Goal: Transaction & Acquisition: Purchase product/service

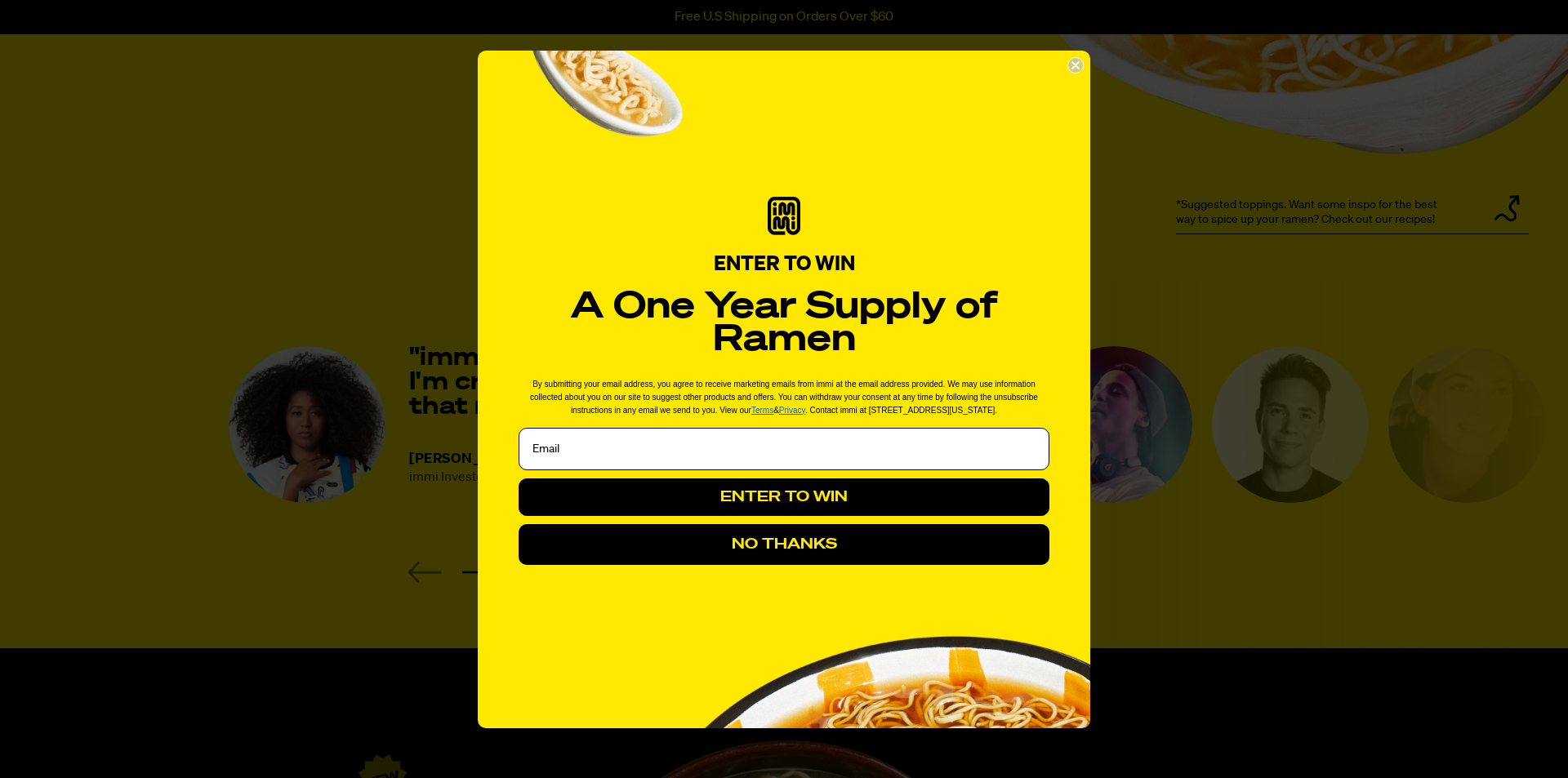
click at [1072, 62] on icon "Close dialog" at bounding box center [1075, 65] width 7 height 7
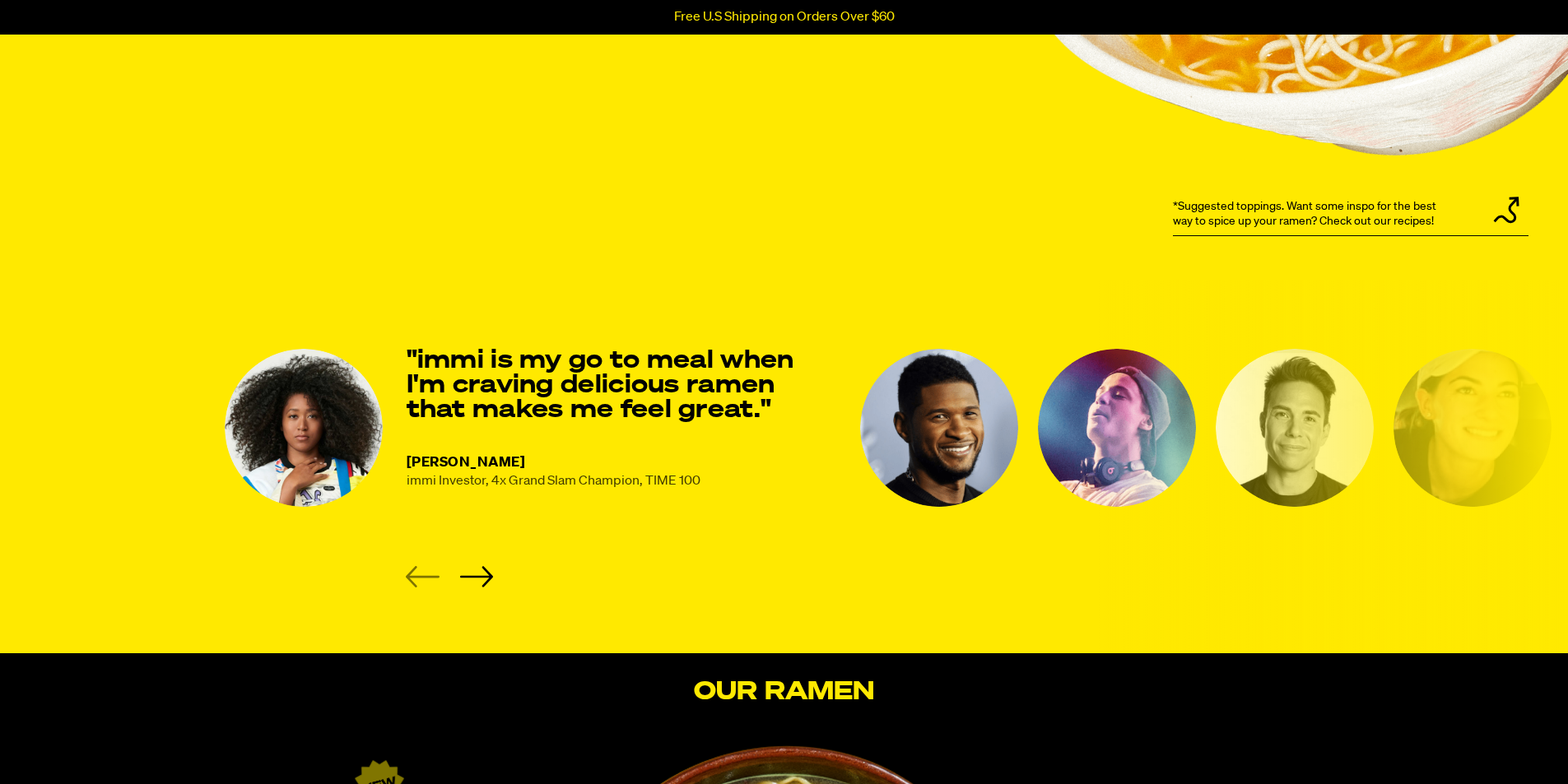
click at [478, 560] on li "[PERSON_NAME] immi Investor, 4x Grand Slam Champion, TIME 100 "immi is my go to…" at bounding box center [533, 468] width 616 height 239
click at [483, 574] on icon "Next slide" at bounding box center [476, 576] width 33 height 21
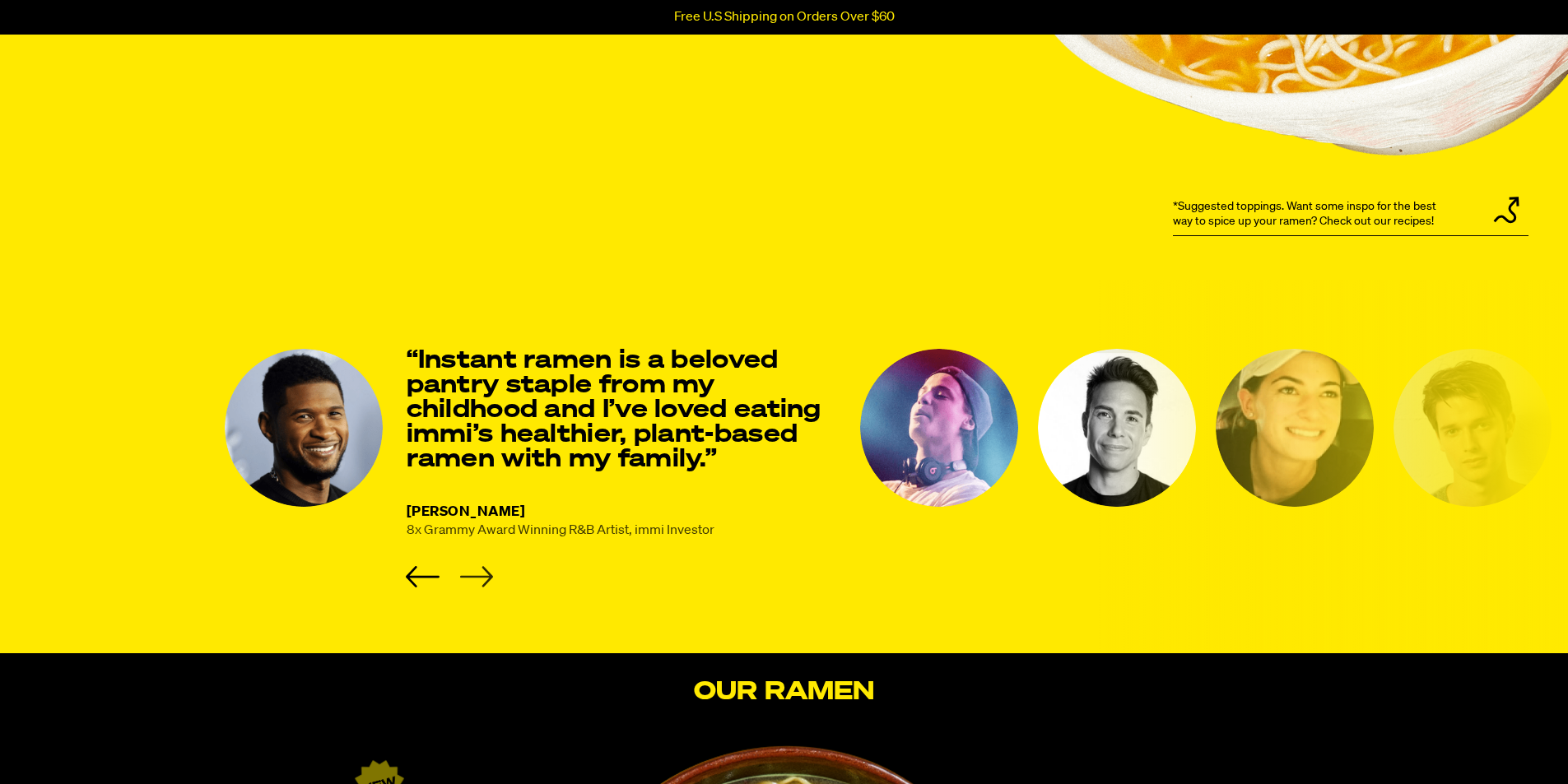
click at [492, 576] on div "immi testimonials" at bounding box center [448, 576] width 87 height 21
click at [483, 576] on icon "Next slide" at bounding box center [476, 576] width 33 height 21
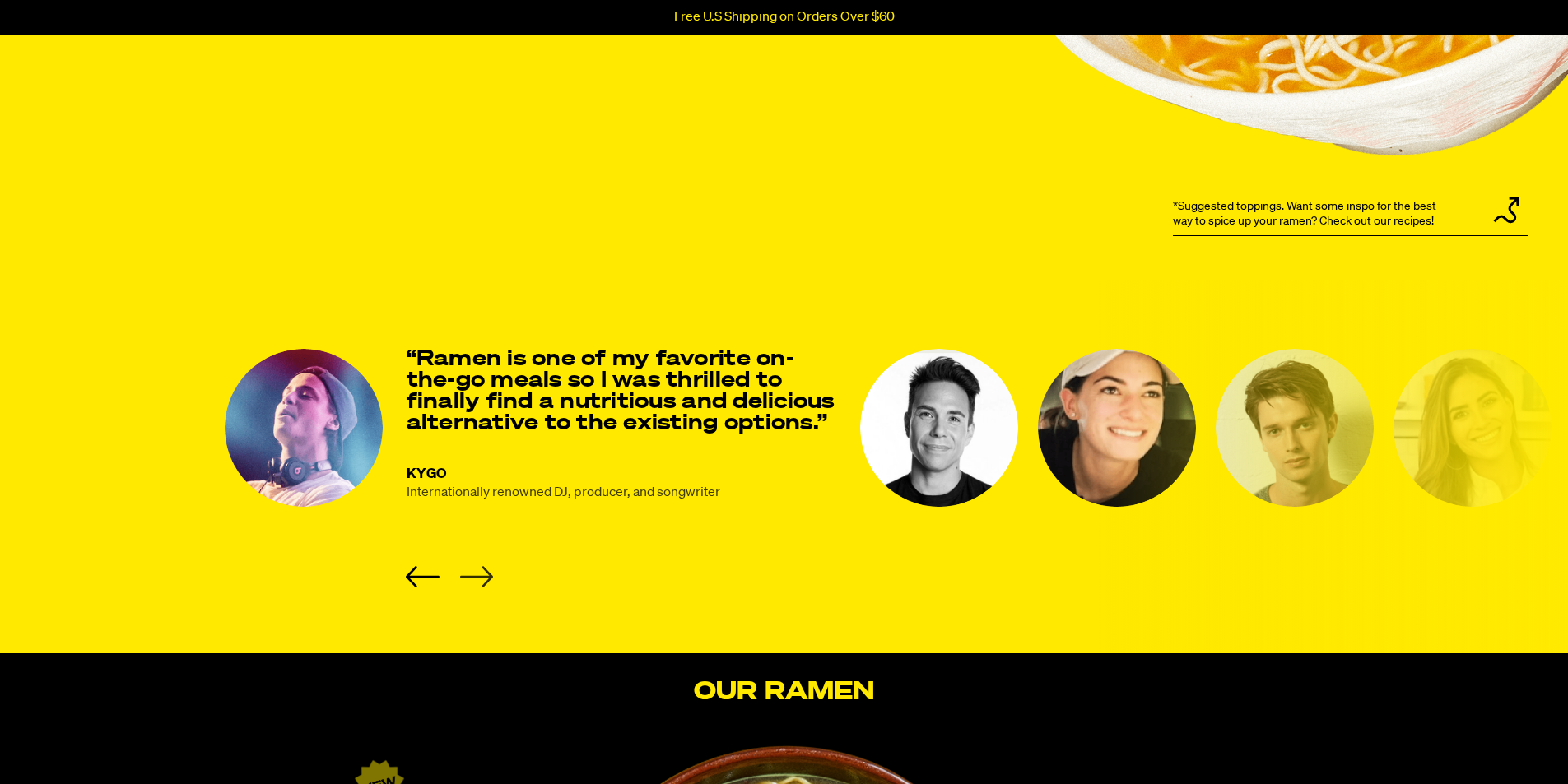
click at [483, 576] on icon "Next slide" at bounding box center [476, 576] width 33 height 21
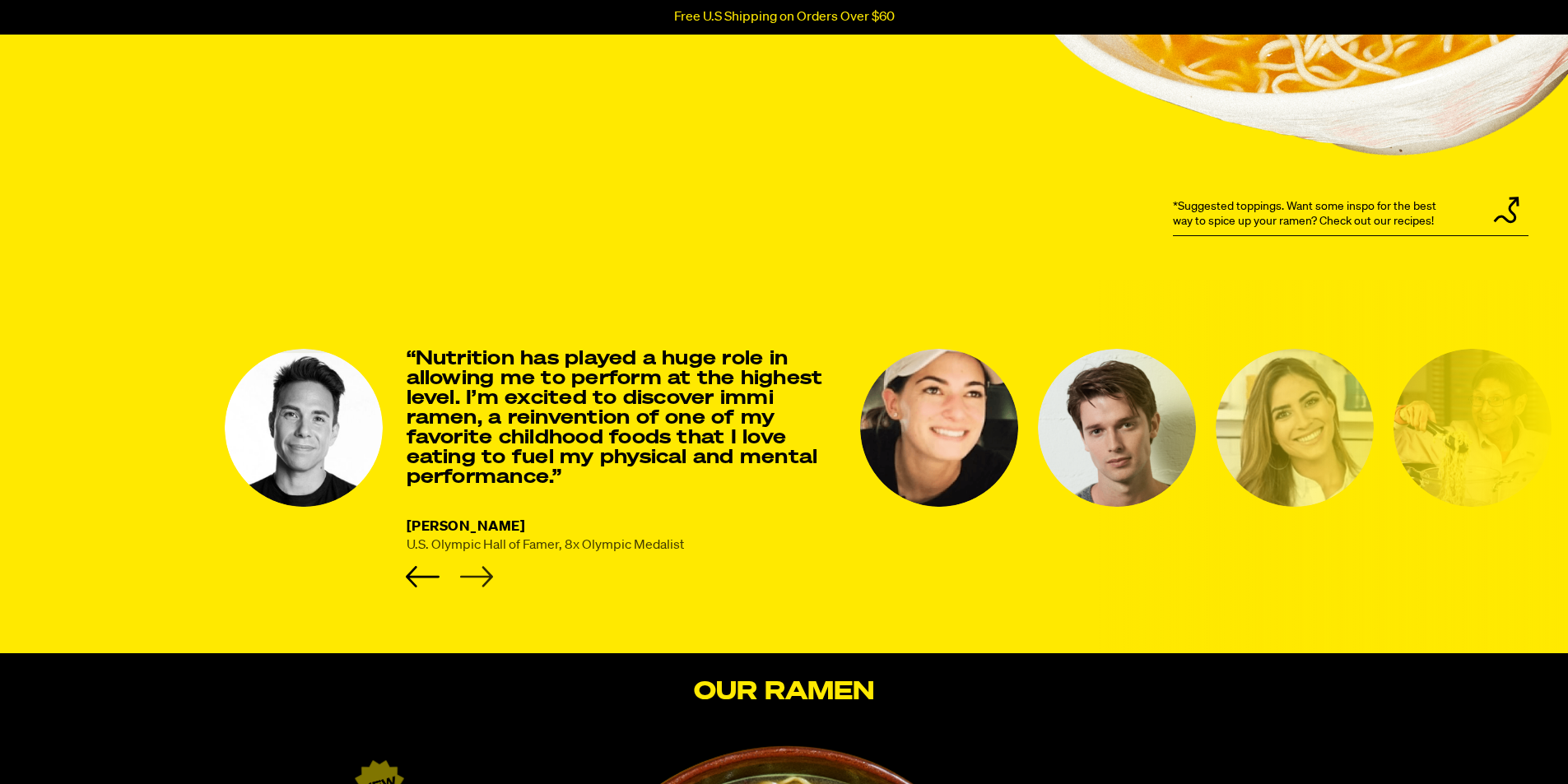
click at [483, 576] on icon "Next slide" at bounding box center [476, 576] width 33 height 21
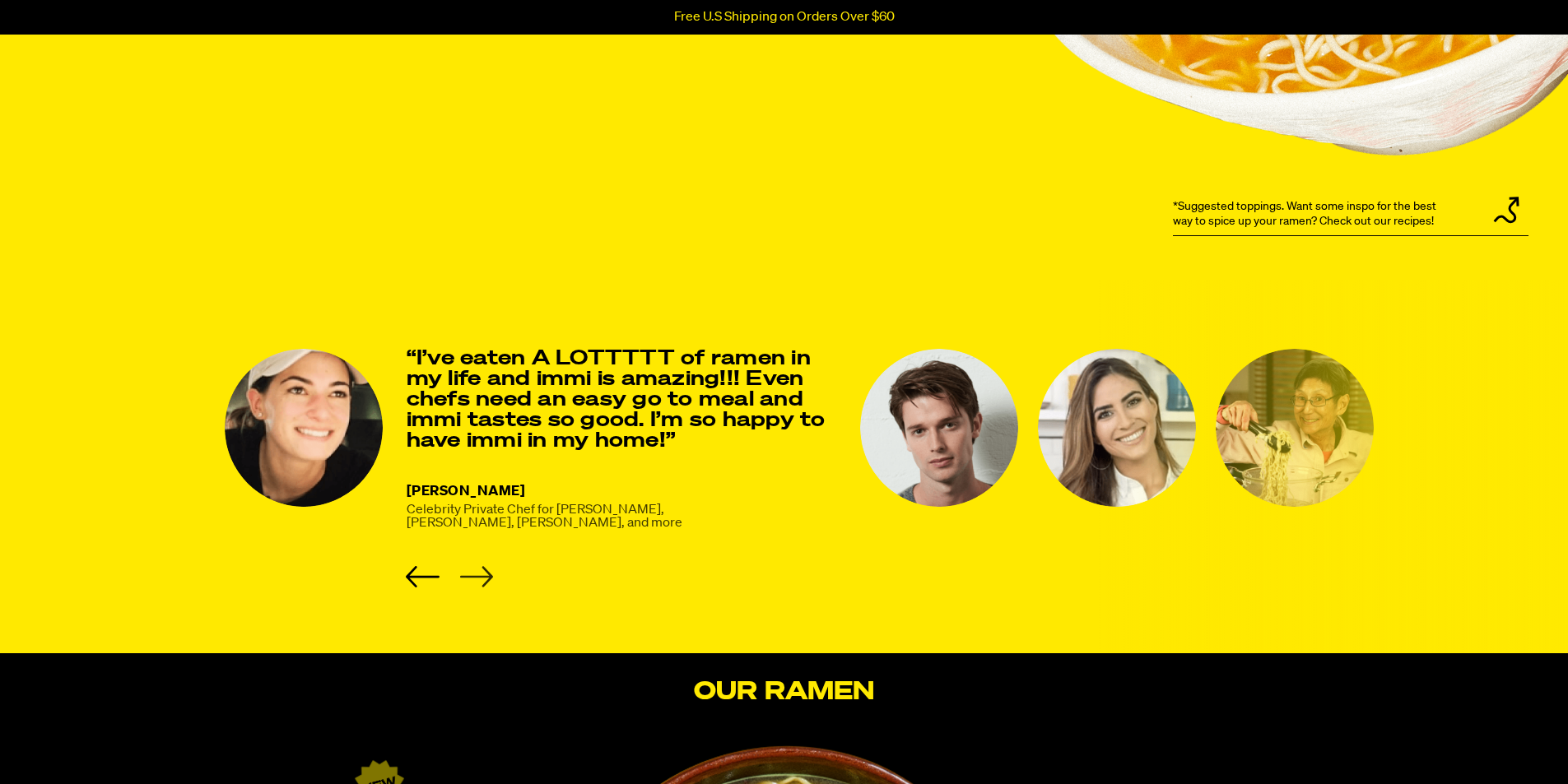
click at [483, 576] on icon "Next slide" at bounding box center [476, 576] width 33 height 21
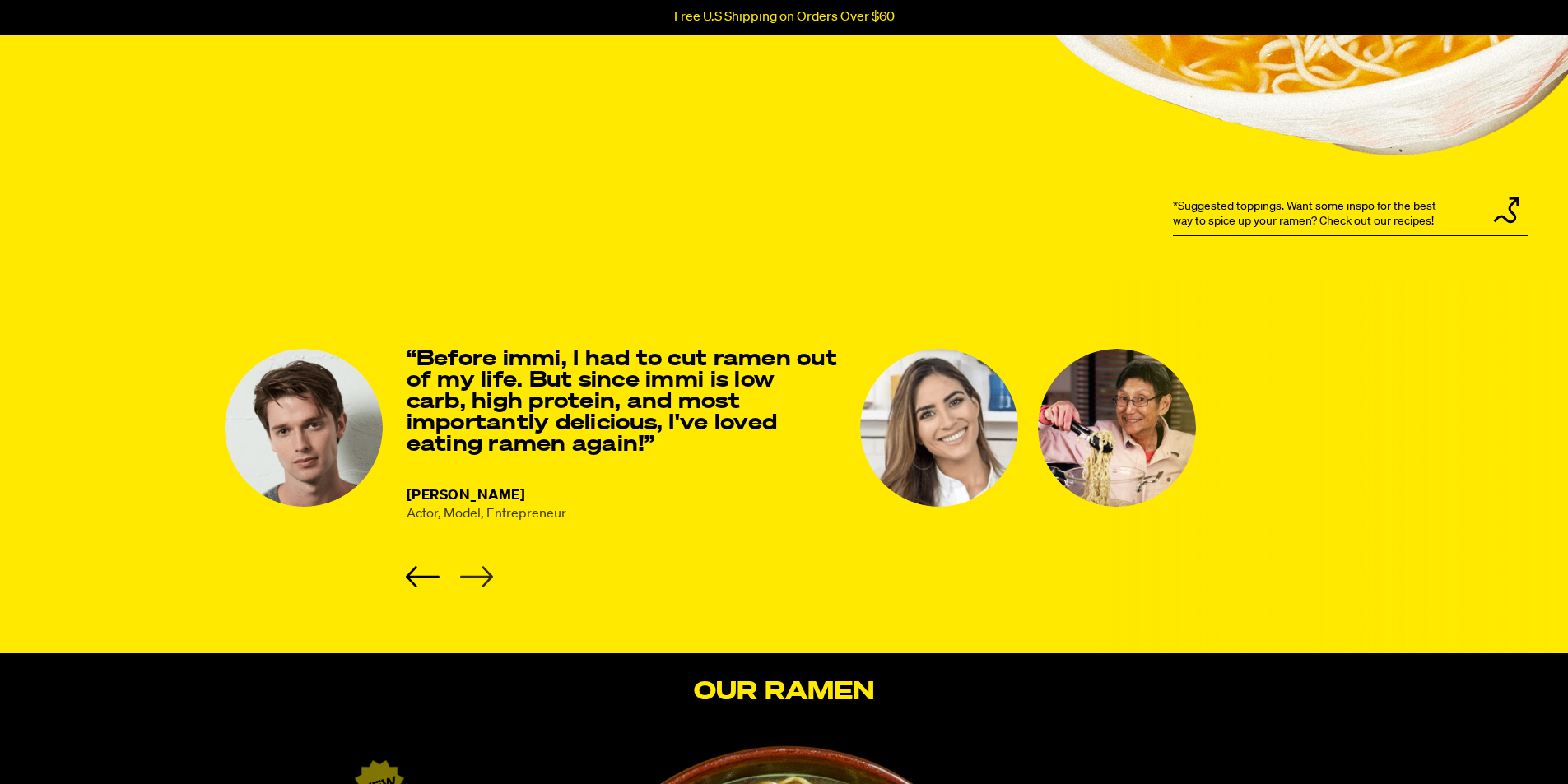
click at [483, 576] on icon "Next slide" at bounding box center [476, 576] width 33 height 21
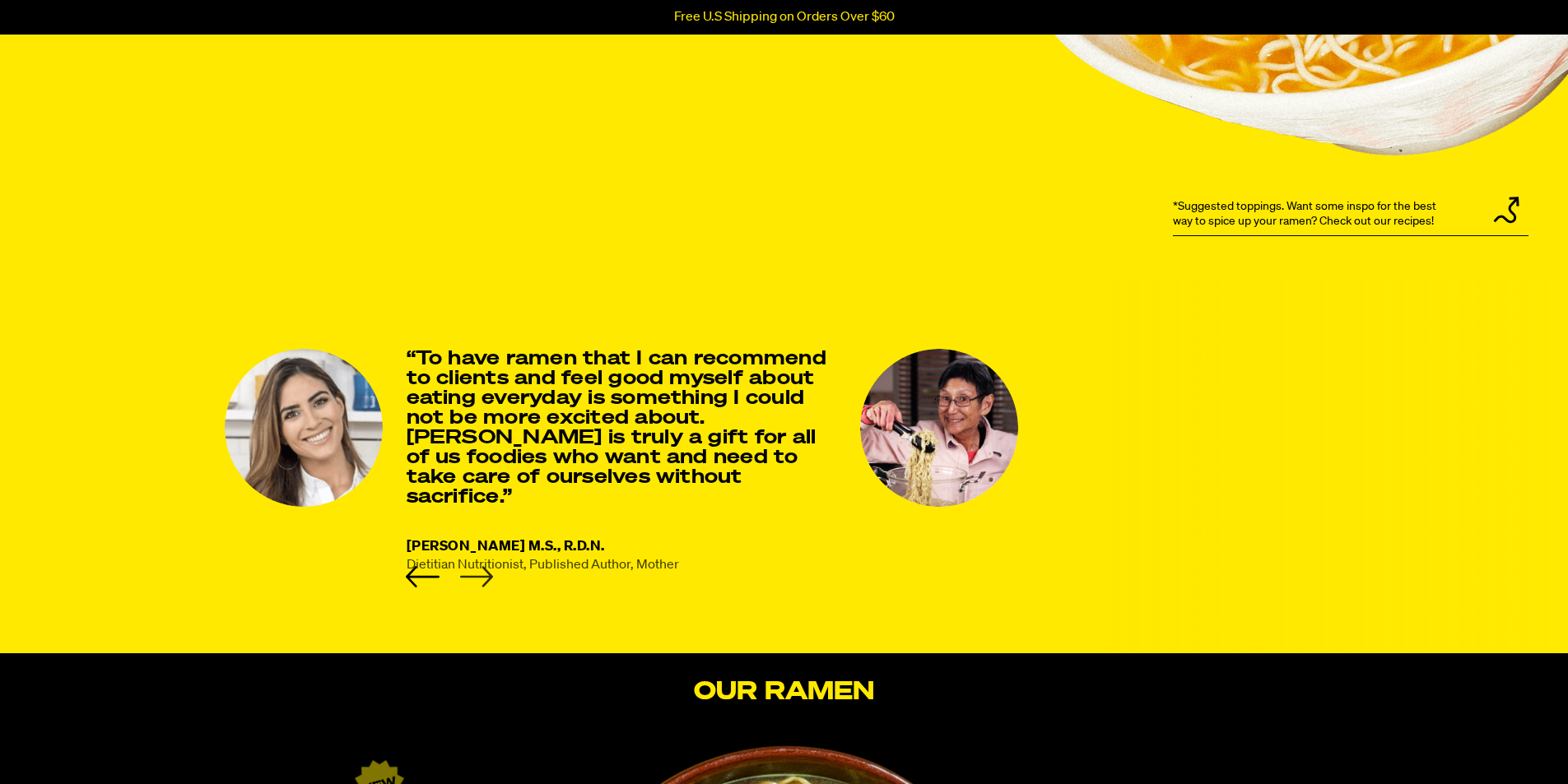
click at [483, 576] on icon "Next slide" at bounding box center [476, 576] width 33 height 21
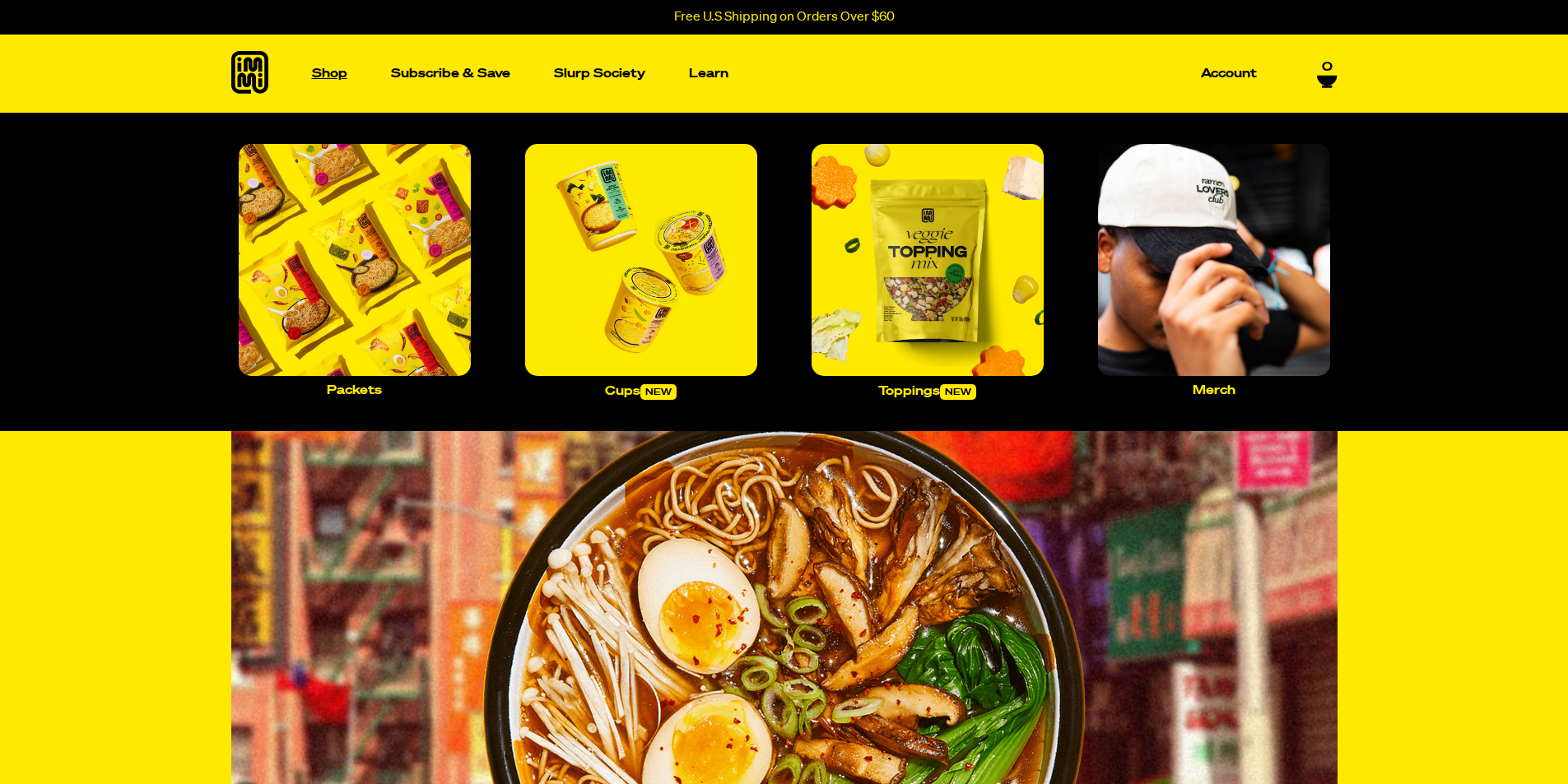
click at [325, 68] on p "Shop" at bounding box center [329, 74] width 35 height 12
click at [383, 231] on img "Main navigation" at bounding box center [354, 260] width 232 height 232
